Goal: Transaction & Acquisition: Purchase product/service

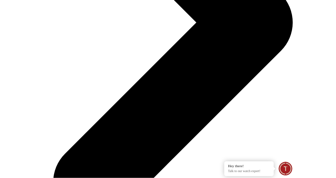
scroll to position [734, 0]
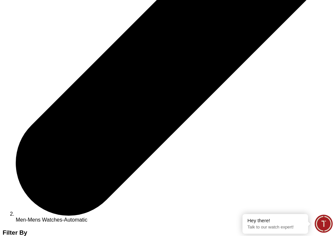
scroll to position [1029, 0]
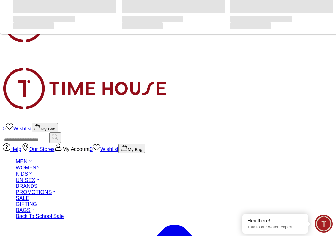
scroll to position [152, 0]
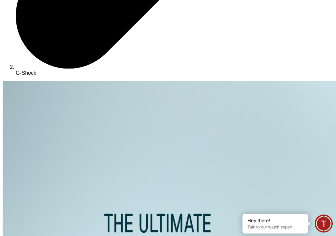
scroll to position [1155, 0]
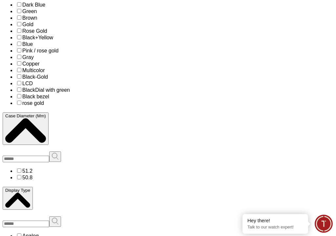
scroll to position [1942, 0]
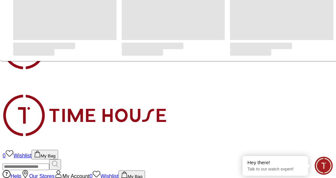
scroll to position [114, 0]
